Goal: Information Seeking & Learning: Check status

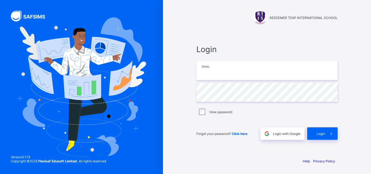
type input "**********"
click at [239, 134] on span "Click here" at bounding box center [240, 134] width 16 height 4
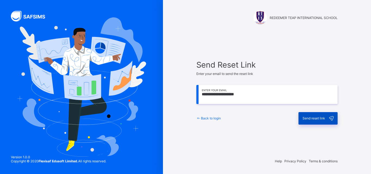
type input "**********"
click at [322, 122] on div "Send reset link" at bounding box center [318, 118] width 39 height 13
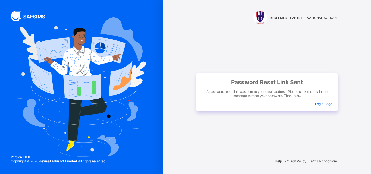
click at [326, 104] on span "Login Page" at bounding box center [323, 104] width 17 height 4
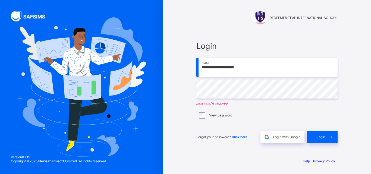
click at [226, 100] on div "**********" at bounding box center [267, 92] width 141 height 102
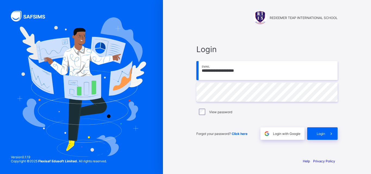
click at [15, 103] on div at bounding box center [81, 87] width 163 height 174
click at [317, 134] on span "Login" at bounding box center [321, 134] width 8 height 4
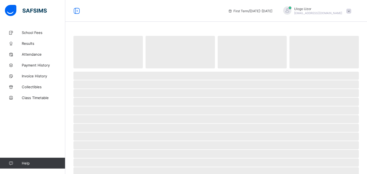
click at [39, 143] on div "School Fees Results Attendance Payment History Invoice History Collectibles Cla…" at bounding box center [32, 98] width 65 height 153
click at [29, 44] on span "Results" at bounding box center [43, 43] width 43 height 4
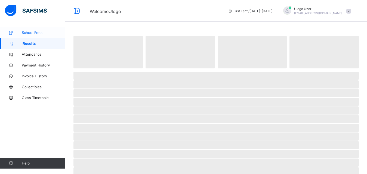
click at [31, 33] on span "School Fees" at bounding box center [43, 32] width 43 height 4
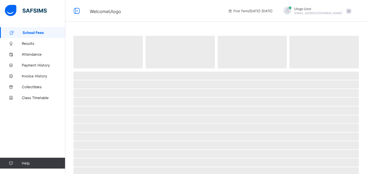
click at [31, 33] on span "School Fees" at bounding box center [44, 32] width 43 height 4
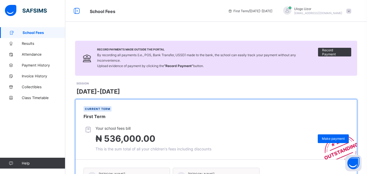
click at [313, 71] on div "Record Payments Made Outside the Portal By recording all payments (i.e., POS, B…" at bounding box center [216, 58] width 282 height 35
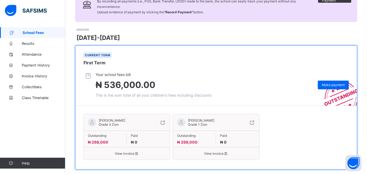
scroll to position [63, 0]
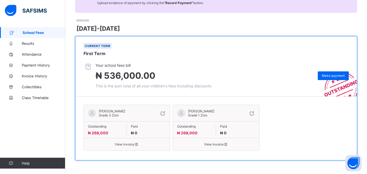
click at [125, 141] on div "View invoice" at bounding box center [127, 142] width 86 height 8
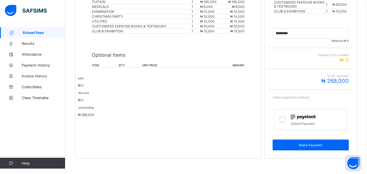
scroll to position [173, 0]
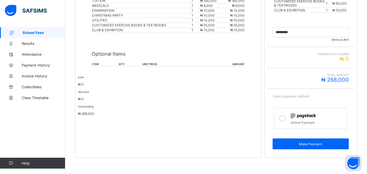
click at [140, 86] on p "₦ 0" at bounding box center [168, 84] width 180 height 4
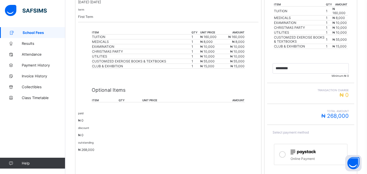
scroll to position [140, 0]
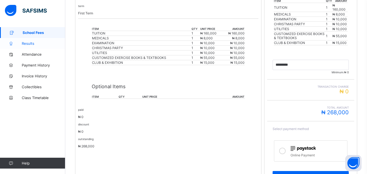
click at [27, 46] on link "Results" at bounding box center [32, 43] width 65 height 11
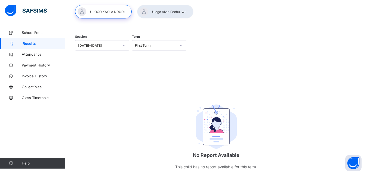
scroll to position [46, 0]
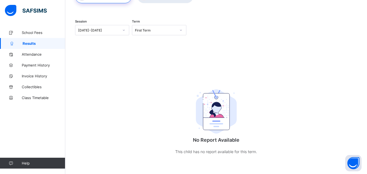
click at [125, 29] on icon at bounding box center [123, 29] width 3 height 5
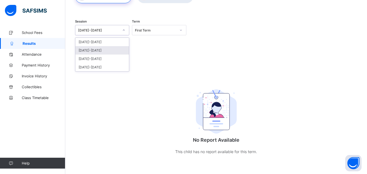
click at [96, 50] on div "[DATE]-[DATE]" at bounding box center [102, 50] width 54 height 8
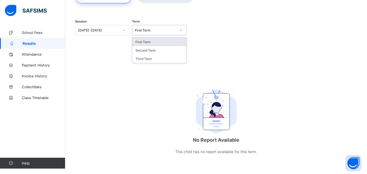
click at [182, 29] on icon at bounding box center [180, 29] width 3 height 5
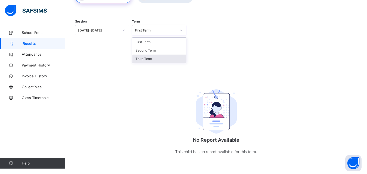
click at [171, 58] on div "Third Term" at bounding box center [159, 59] width 54 height 8
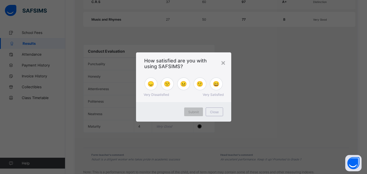
scroll to position [406, 0]
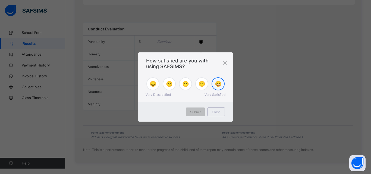
click at [219, 84] on span "😄" at bounding box center [218, 84] width 7 height 7
click at [195, 113] on span "Submit" at bounding box center [195, 112] width 11 height 4
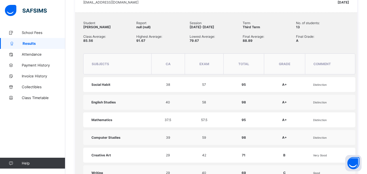
scroll to position [173, 0]
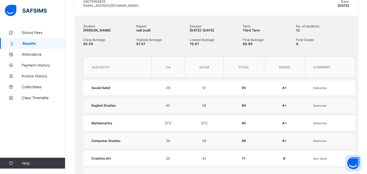
click at [259, 95] on td "95" at bounding box center [243, 87] width 40 height 15
click at [0, 0] on div "Assessment Breakdown" at bounding box center [0, 0] width 0 height 0
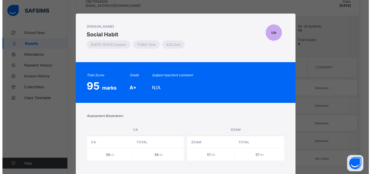
scroll to position [141, 0]
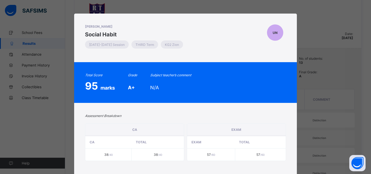
click at [304, 21] on div "[PERSON_NAME] NDUDI Social Habit [DATE]-[DATE] Session THIRD Term KG2 Zion UN T…" at bounding box center [185, 87] width 371 height 174
click at [329, 133] on div "[PERSON_NAME] NDUDI Social Habit [DATE]-[DATE] Session THIRD Term KG2 Zion UN T…" at bounding box center [185, 87] width 371 height 174
click at [52, 81] on div "[PERSON_NAME] NDUDI Social Habit [DATE]-[DATE] Session THIRD Term KG2 Zion UN T…" at bounding box center [185, 87] width 371 height 174
drag, startPoint x: 68, startPoint y: 18, endPoint x: 201, endPoint y: 98, distance: 155.5
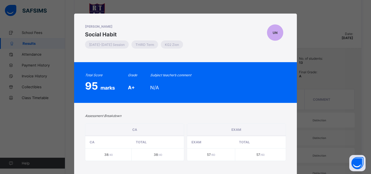
click at [68, 17] on div "[PERSON_NAME] NDUDI Social Habit [DATE]-[DATE] Session THIRD Term KG2 Zion UN T…" at bounding box center [185, 87] width 371 height 174
click at [201, 98] on div "Total Score 95 marks Grade A+ Subject teacher’s comment N/A" at bounding box center [185, 82] width 223 height 41
click at [348, 158] on div "[PERSON_NAME] NDUDI Social Habit [DATE]-[DATE] Session THIRD Term KG2 Zion UN T…" at bounding box center [185, 87] width 371 height 174
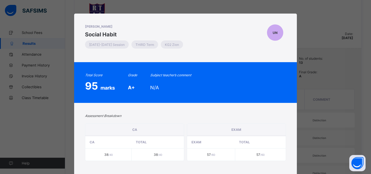
click at [274, 33] on span "UN" at bounding box center [275, 33] width 5 height 4
click at [235, 106] on div "Assessment Breakdown [GEOGRAPHIC_DATA] CA Total 38 /40 38 /40 EXAM EXAM Total 5…" at bounding box center [185, 140] width 223 height 74
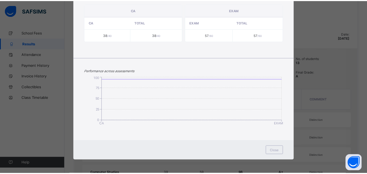
scroll to position [109, 0]
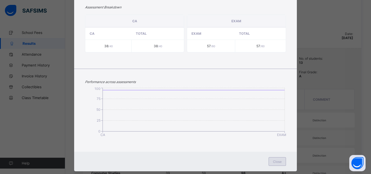
click at [278, 161] on span "Close" at bounding box center [277, 162] width 9 height 4
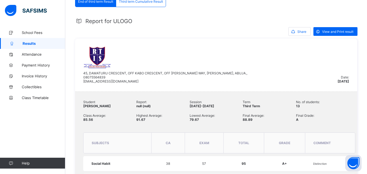
scroll to position [87, 0]
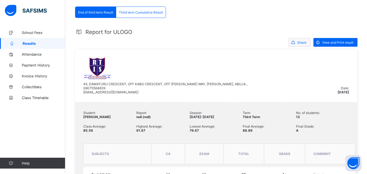
click at [306, 43] on span "Share" at bounding box center [301, 43] width 9 height 4
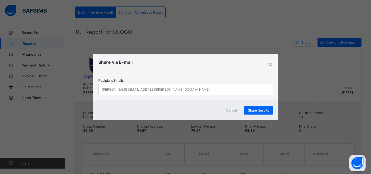
click at [182, 89] on div "[PERSON_NAME][EMAIL_ADDRESS][PERSON_NAME][DOMAIN_NAME]" at bounding box center [181, 89] width 164 height 11
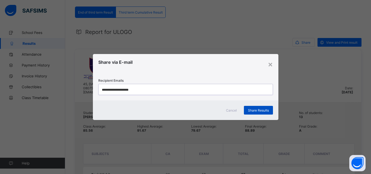
type input "**********"
click at [257, 108] on div "Share Results" at bounding box center [258, 110] width 29 height 9
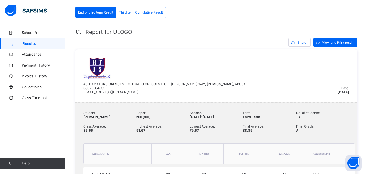
click at [30, 44] on span "Results" at bounding box center [44, 43] width 43 height 4
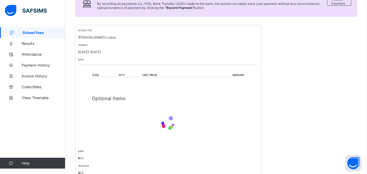
scroll to position [125, 0]
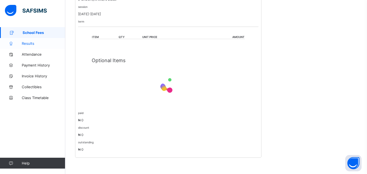
click at [32, 45] on span "Results" at bounding box center [43, 43] width 43 height 4
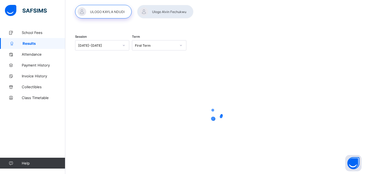
scroll to position [30, 0]
click at [160, 11] on div at bounding box center [165, 12] width 56 height 14
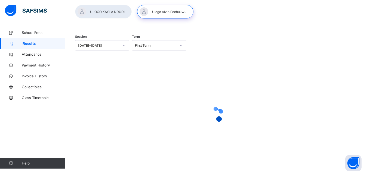
click at [116, 46] on div "[DATE]-[DATE]" at bounding box center [98, 45] width 41 height 4
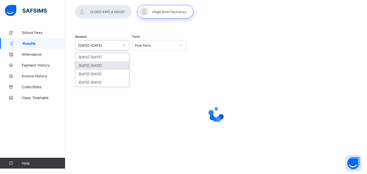
click at [102, 66] on div "[DATE]-[DATE]" at bounding box center [102, 65] width 54 height 8
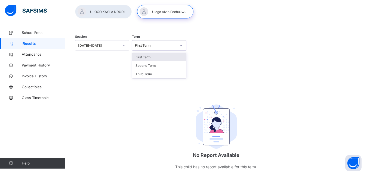
click at [175, 46] on div "First Term" at bounding box center [155, 45] width 41 height 4
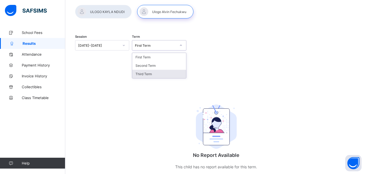
click at [170, 78] on div "Third Term" at bounding box center [159, 74] width 54 height 8
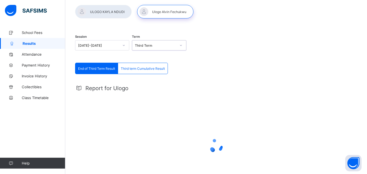
scroll to position [0, 0]
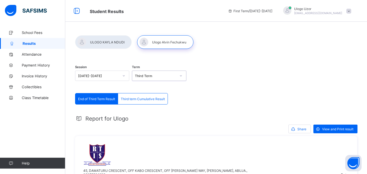
click at [138, 97] on span "Third term Cumulative Result" at bounding box center [143, 99] width 44 height 4
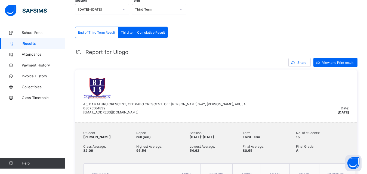
scroll to position [61, 0]
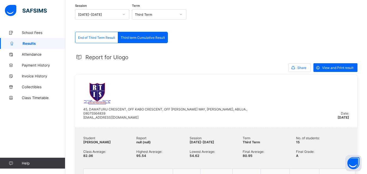
click at [97, 38] on span "End of Third Term Result" at bounding box center [96, 38] width 37 height 4
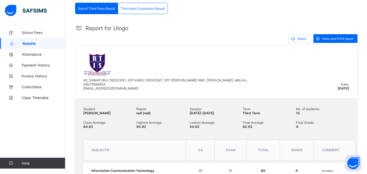
scroll to position [58, 0]
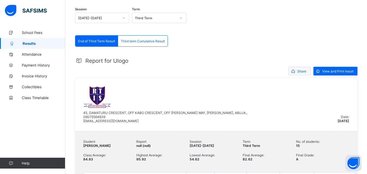
click at [304, 73] on span "Share" at bounding box center [301, 71] width 9 height 4
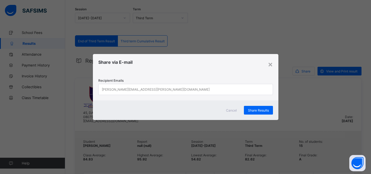
click at [204, 88] on div "[PERSON_NAME][EMAIL_ADDRESS][PERSON_NAME][DOMAIN_NAME]" at bounding box center [181, 89] width 164 height 11
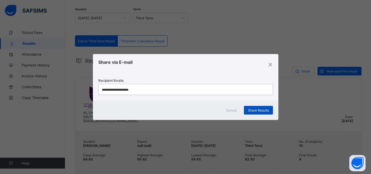
type input "**********"
click at [261, 110] on span "Share Results" at bounding box center [258, 110] width 21 height 4
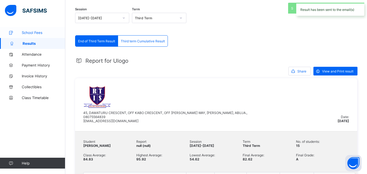
click at [33, 34] on span "School Fees" at bounding box center [43, 32] width 43 height 4
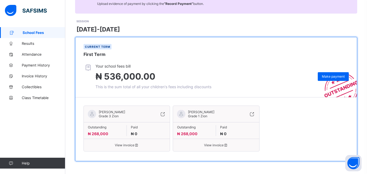
scroll to position [63, 0]
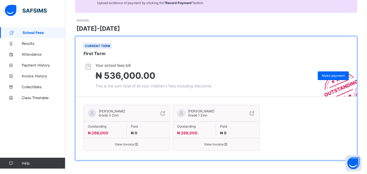
click at [119, 145] on span "View invoice" at bounding box center [127, 144] width 78 height 4
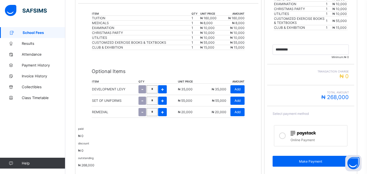
scroll to position [161, 0]
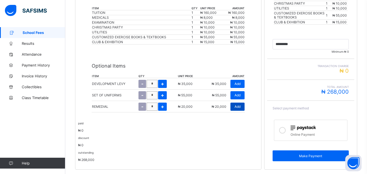
click at [240, 106] on span "Add" at bounding box center [237, 107] width 6 height 4
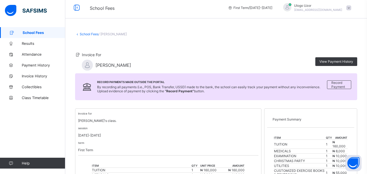
scroll to position [0, 0]
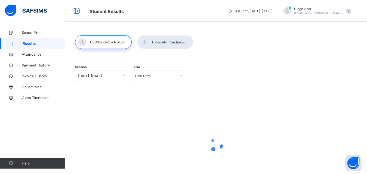
scroll to position [30, 0]
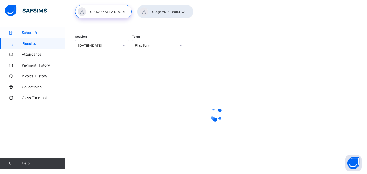
click at [32, 32] on span "School Fees" at bounding box center [43, 32] width 43 height 4
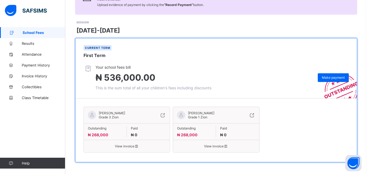
scroll to position [63, 0]
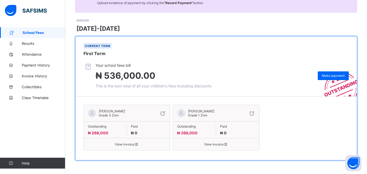
click at [217, 142] on div "View invoice" at bounding box center [216, 142] width 86 height 8
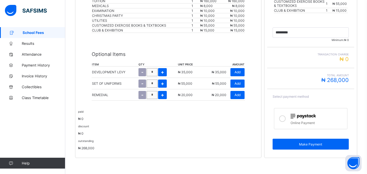
scroll to position [173, 0]
click at [162, 82] on span "+" at bounding box center [162, 83] width 3 height 6
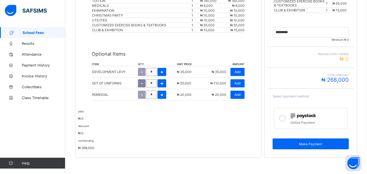
click at [140, 85] on div "-" at bounding box center [142, 83] width 8 height 8
type input "*"
